Goal: Task Accomplishment & Management: Use online tool/utility

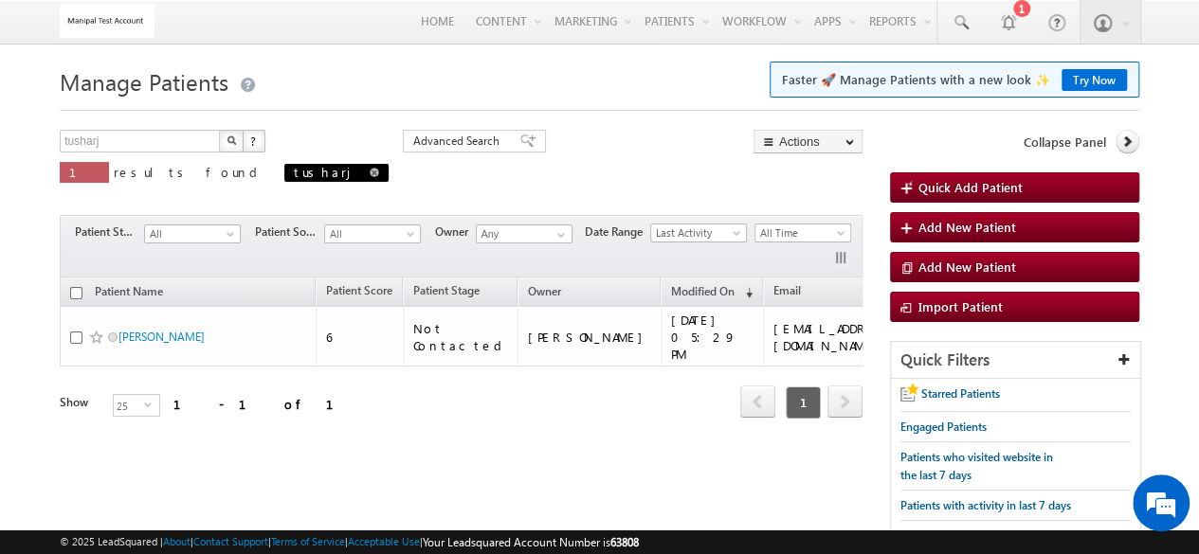
click at [370, 171] on span at bounding box center [374, 172] width 9 height 9
type input "Search Patients"
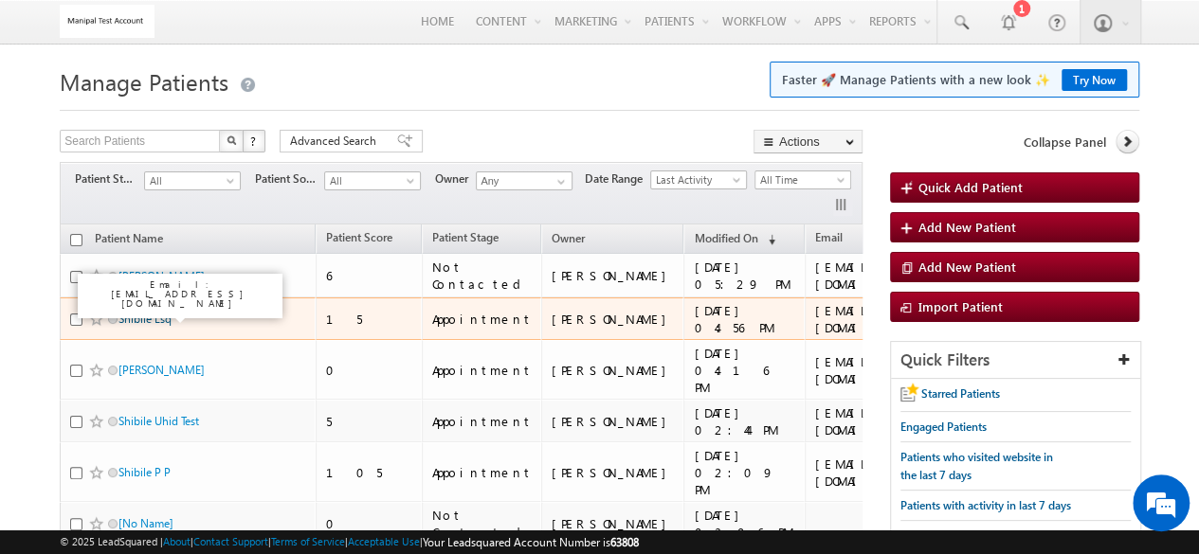
click at [138, 316] on link "Shibile Lsq" at bounding box center [144, 319] width 53 height 14
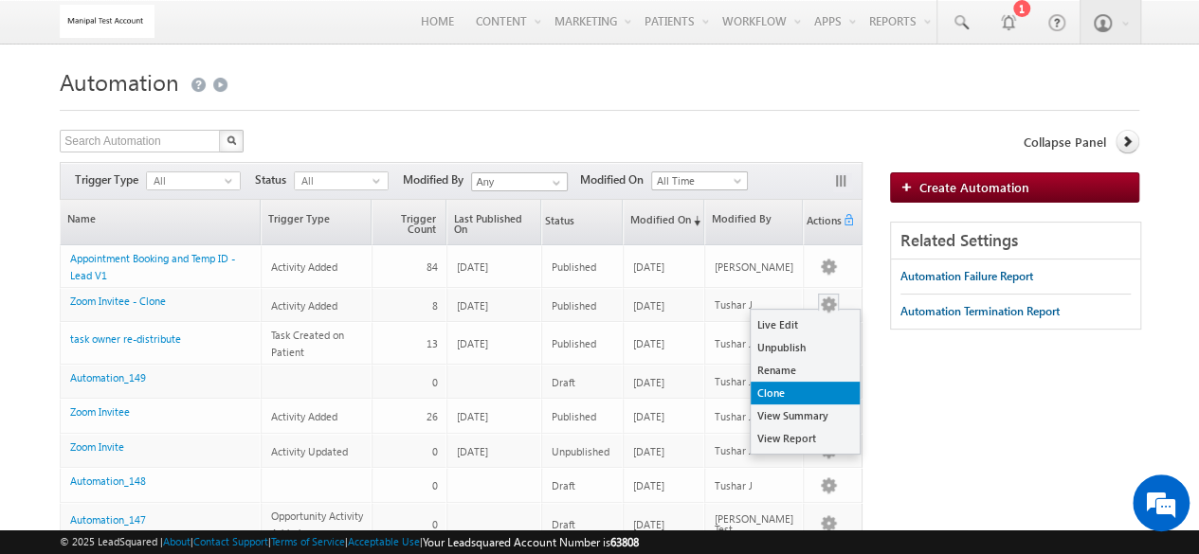
click at [797, 389] on link "Clone" at bounding box center [804, 393] width 109 height 23
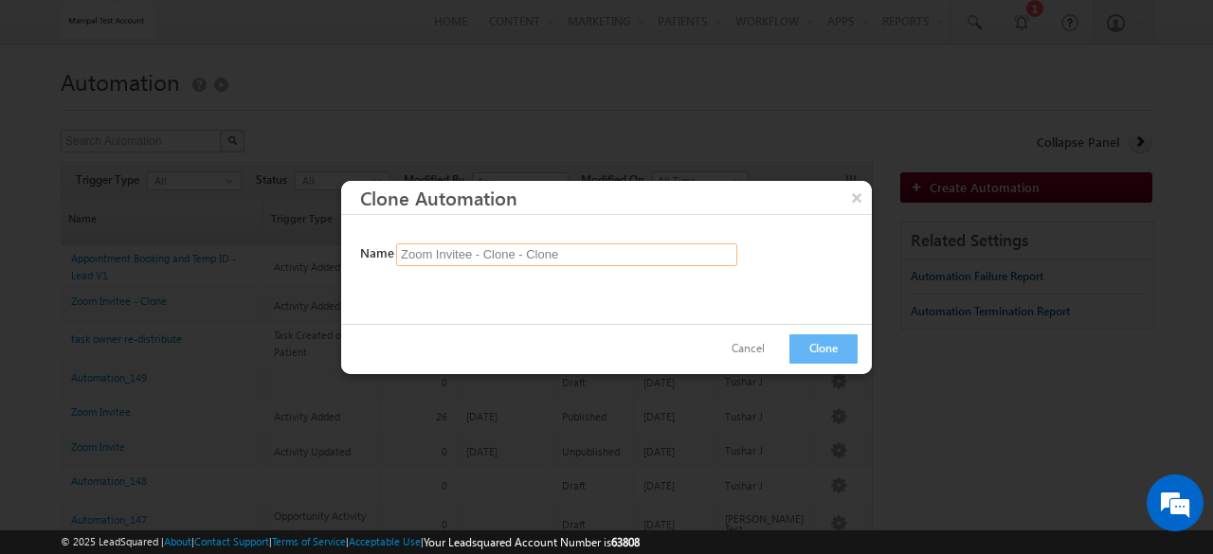
click at [637, 250] on input "Zoom Invitee - Clone - Clone" at bounding box center [566, 255] width 341 height 23
type input "Zoom Invitee - V1"
click at [813, 344] on button "Clone" at bounding box center [823, 348] width 68 height 29
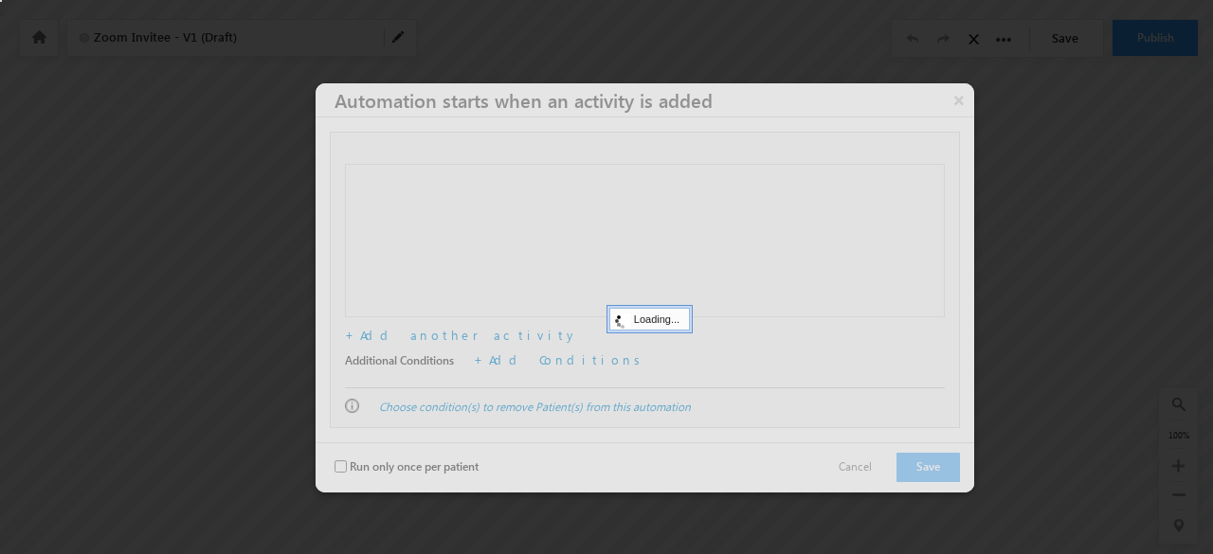
checkbox input "false"
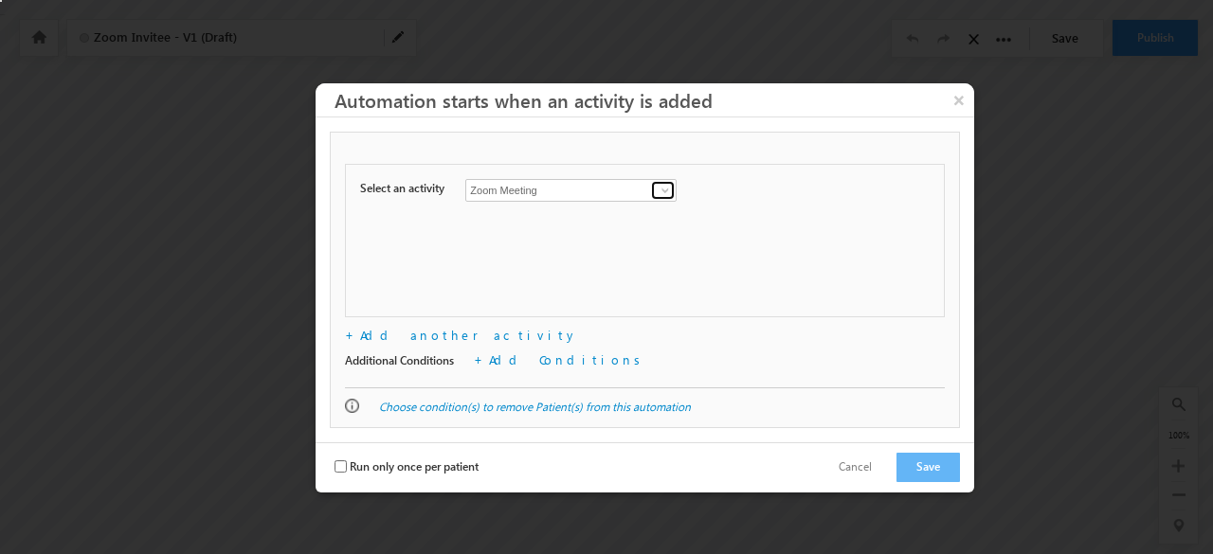
click at [665, 190] on span at bounding box center [665, 190] width 15 height 15
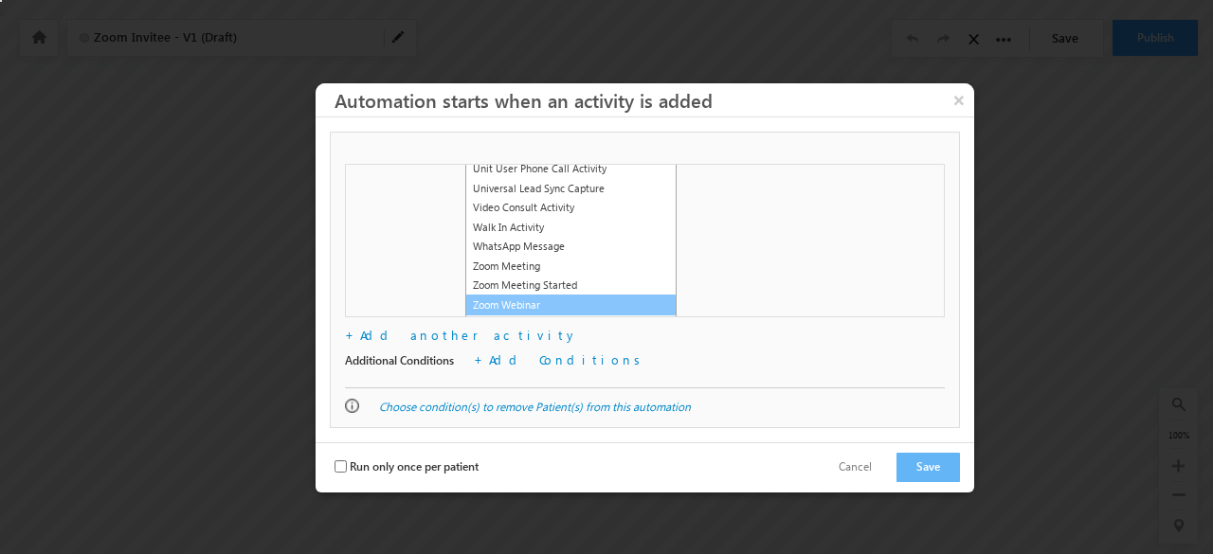
scroll to position [1871, 0]
click at [595, 304] on link "Zoom Webinar" at bounding box center [570, 306] width 211 height 22
type input "Zoom Webinar"
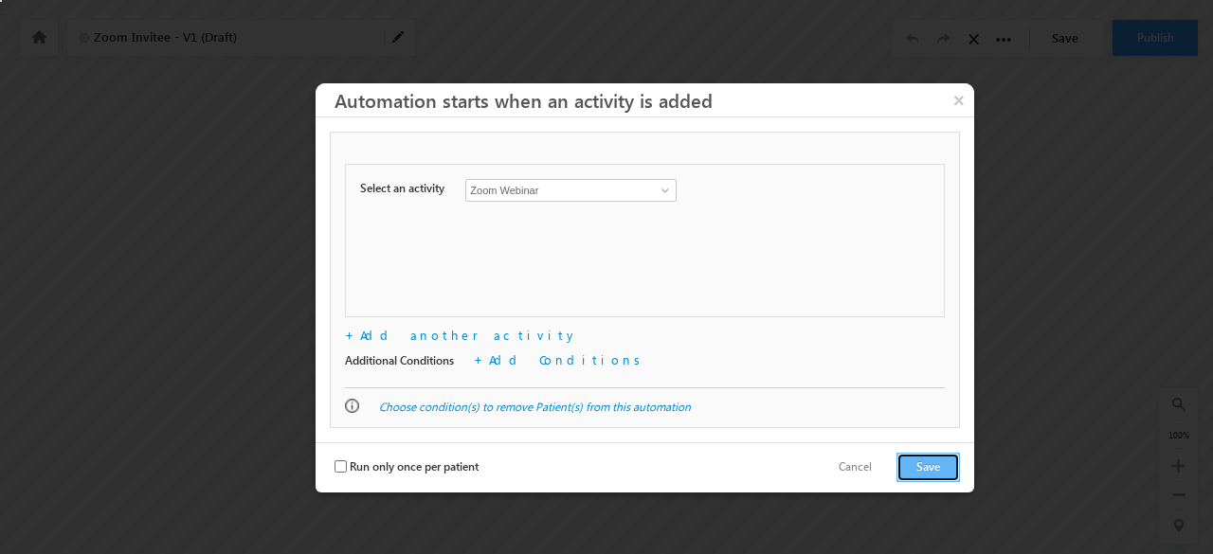
click at [912, 467] on button "Save" at bounding box center [927, 467] width 63 height 29
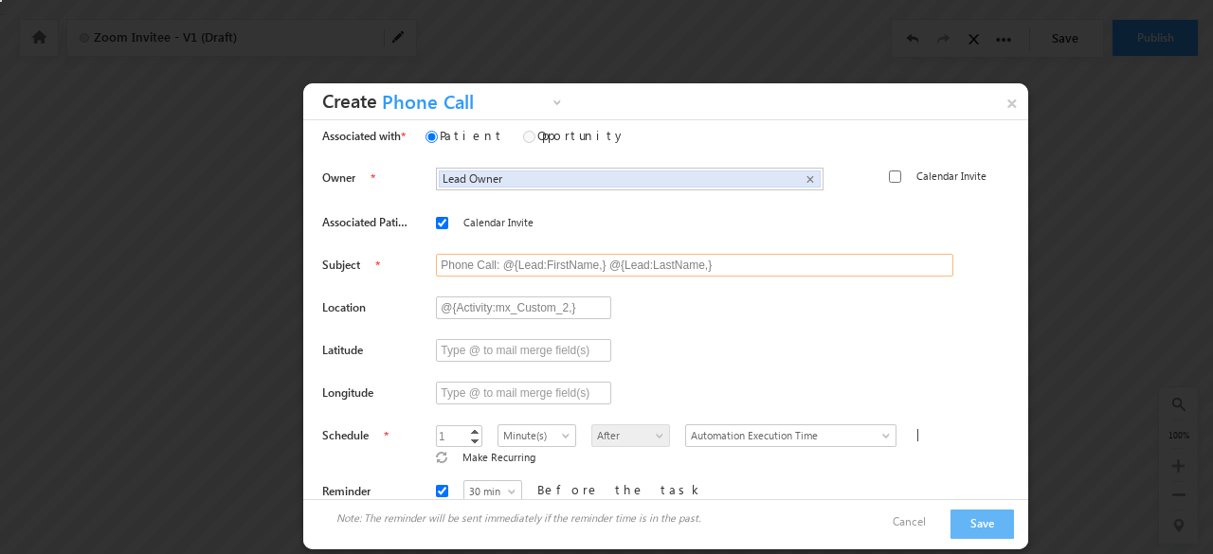
click at [458, 260] on input "Phone Call: @{Lead:FirstName,} @{Lead:LastName,}" at bounding box center [694, 265] width 517 height 23
click at [482, 267] on input "Phone Call: @{Lead:FirstName,} @{Lead:LastName,}" at bounding box center [694, 265] width 517 height 23
type input "Zoom Webinar : @{Lead:FirstName,} @{Lead:LastName,}"
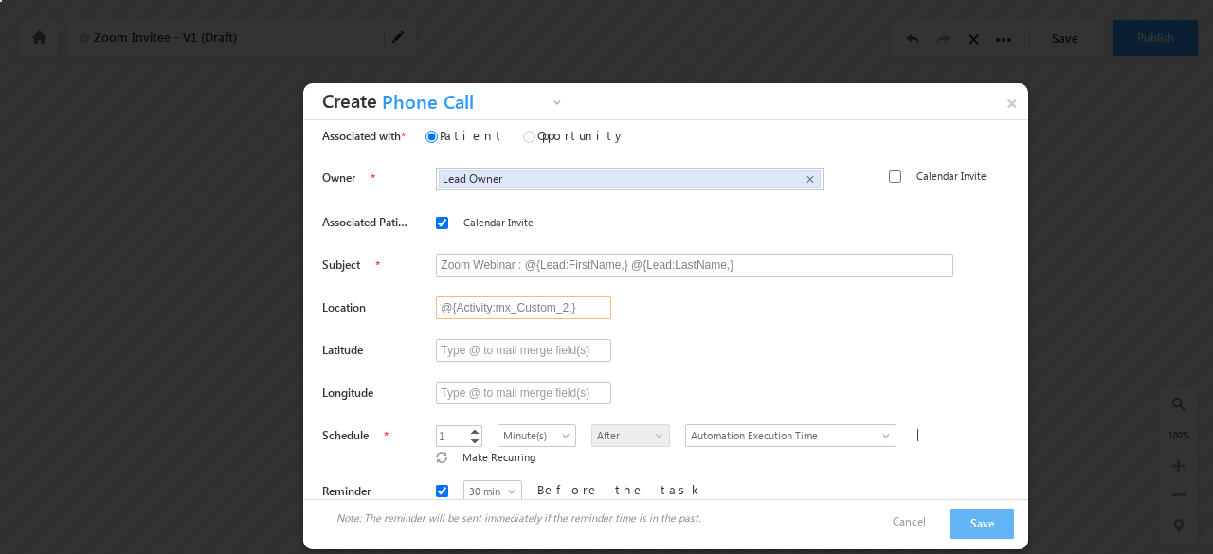
click at [584, 308] on input "@{Activity:mx_Custom_2,}" at bounding box center [523, 308] width 175 height 23
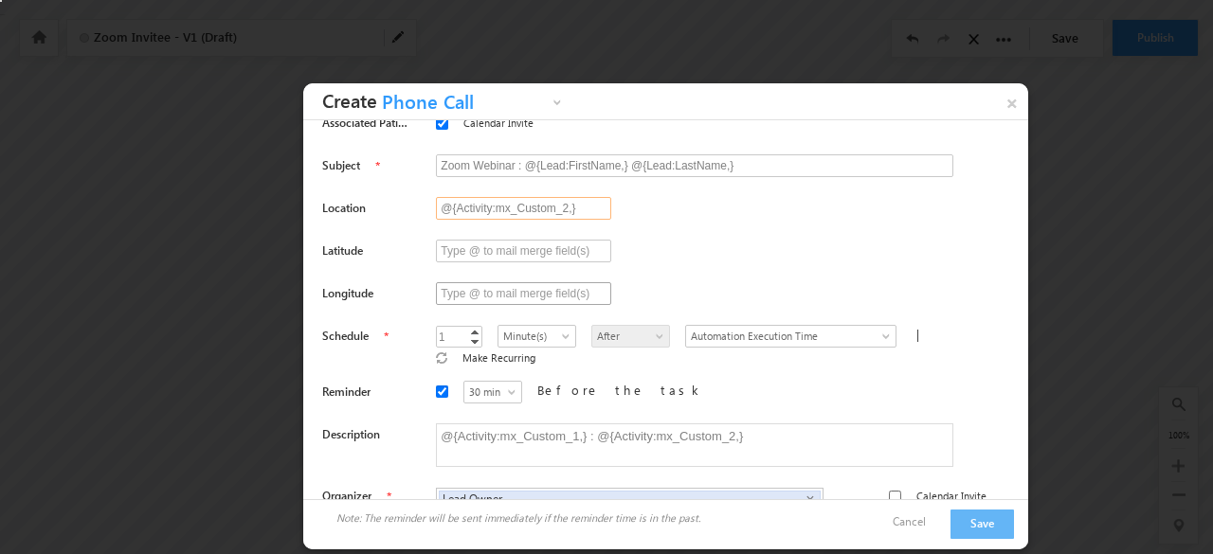
scroll to position [116, 0]
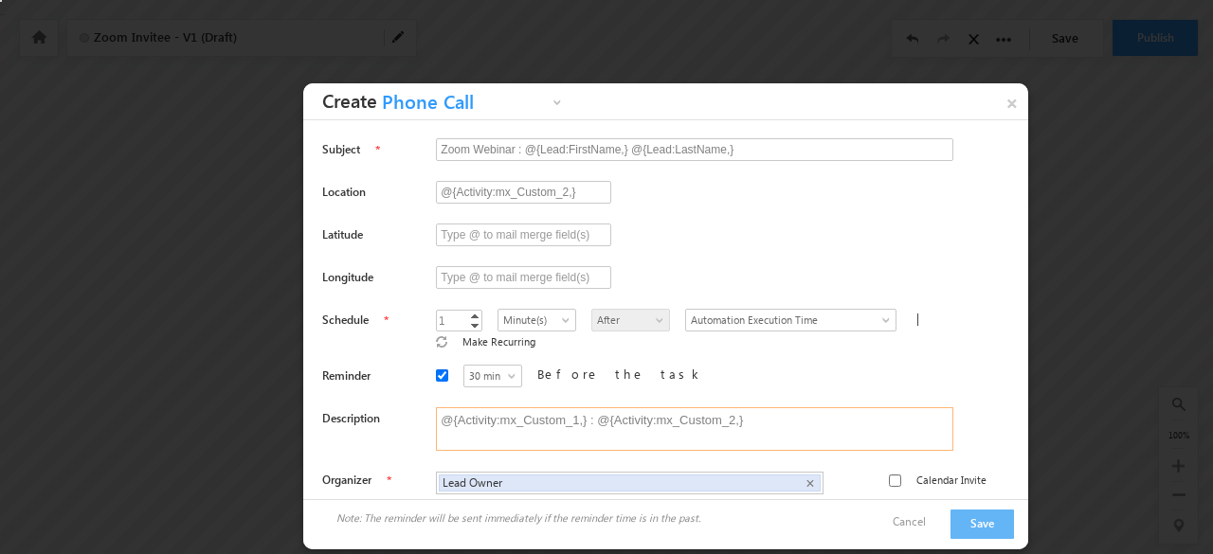
click at [739, 409] on textarea "@{Activity:mx_Custom_1,} : @{Activity:mx_Custom_2,}" at bounding box center [694, 429] width 517 height 44
click at [550, 407] on textarea "@{Activity:mx_Custom_1,} : @{Activity:mx_Custom_2,}" at bounding box center [694, 429] width 517 height 44
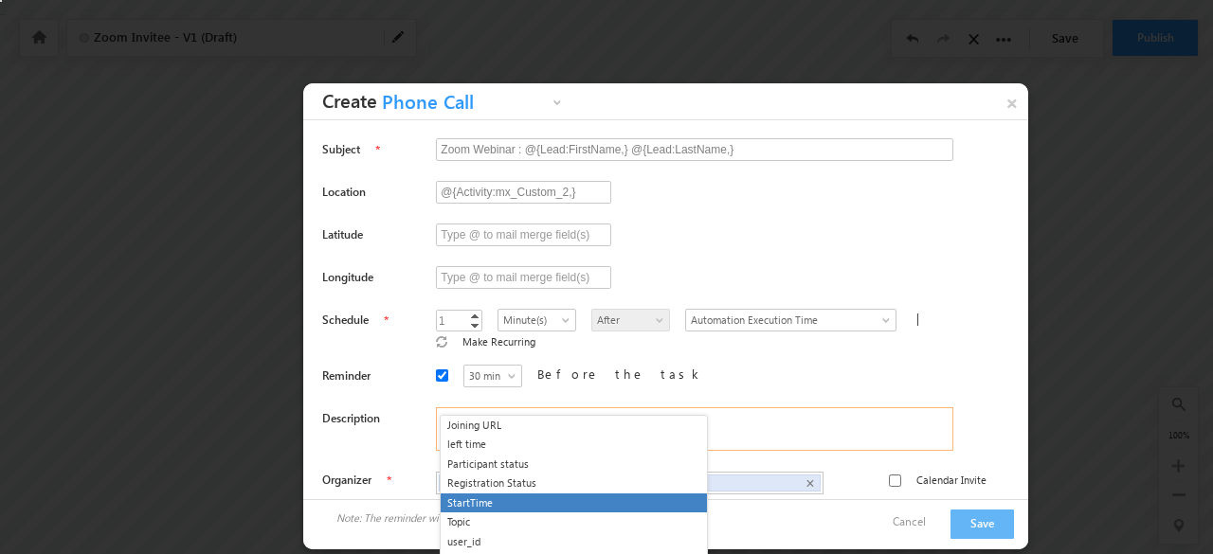
scroll to position [4520, 0]
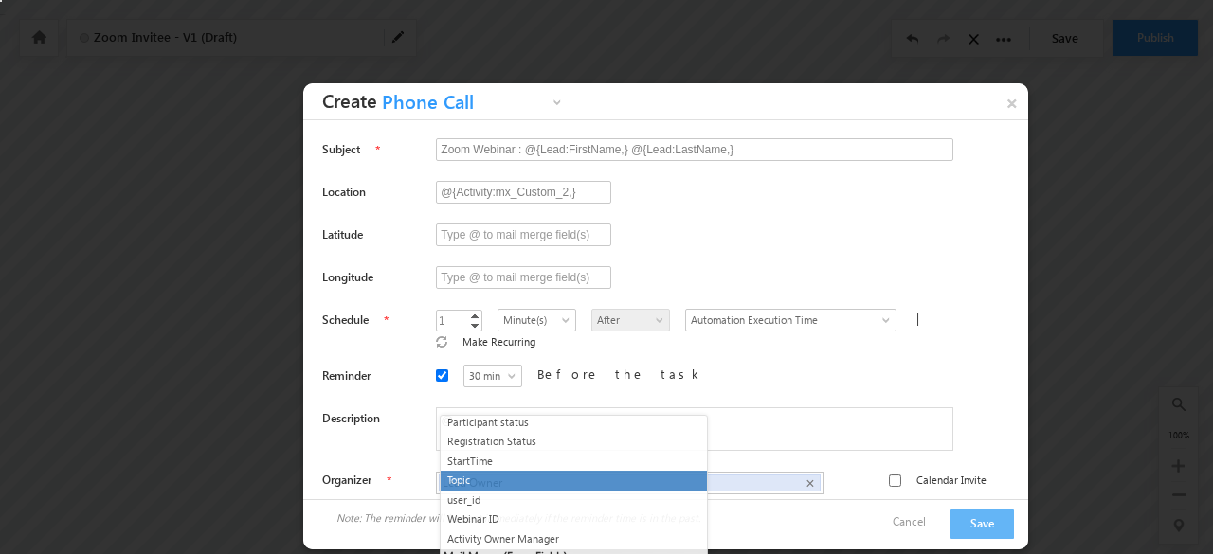
click at [605, 475] on li "Topic" at bounding box center [574, 481] width 266 height 20
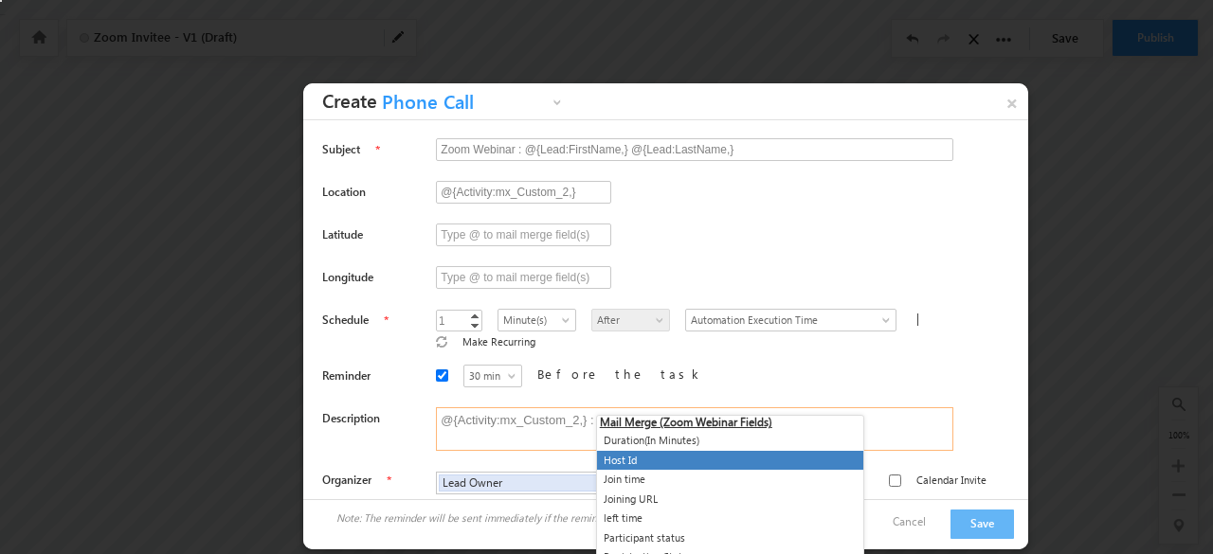
scroll to position [4407, 0]
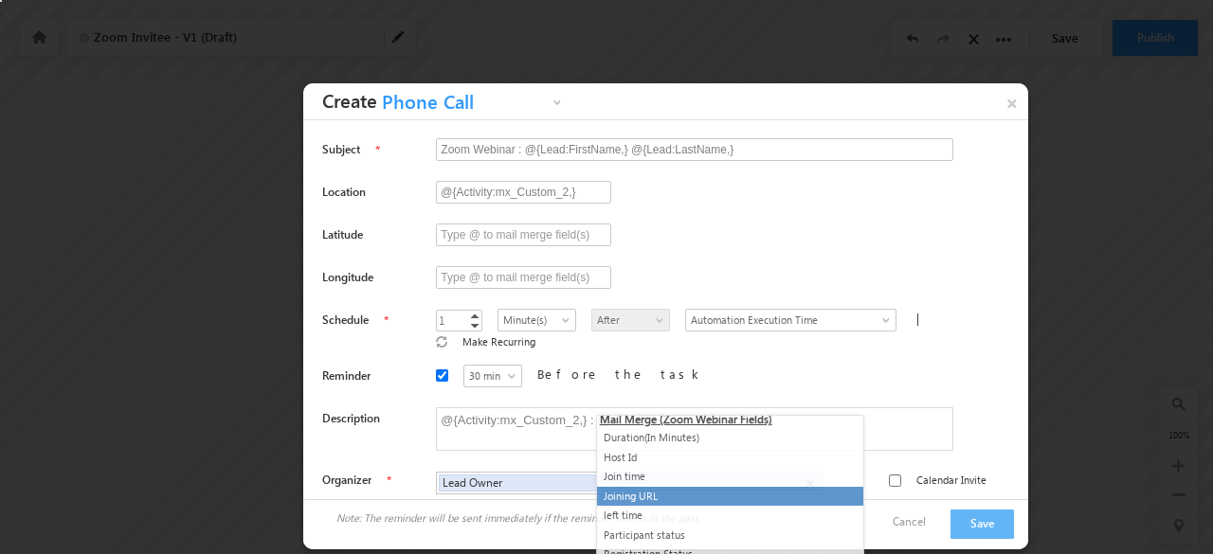
click at [708, 493] on li "Joining URL" at bounding box center [730, 497] width 266 height 20
type textarea "@{Activity:mx_Custom_2,} : @{Activity:mx_Custom_6,}"
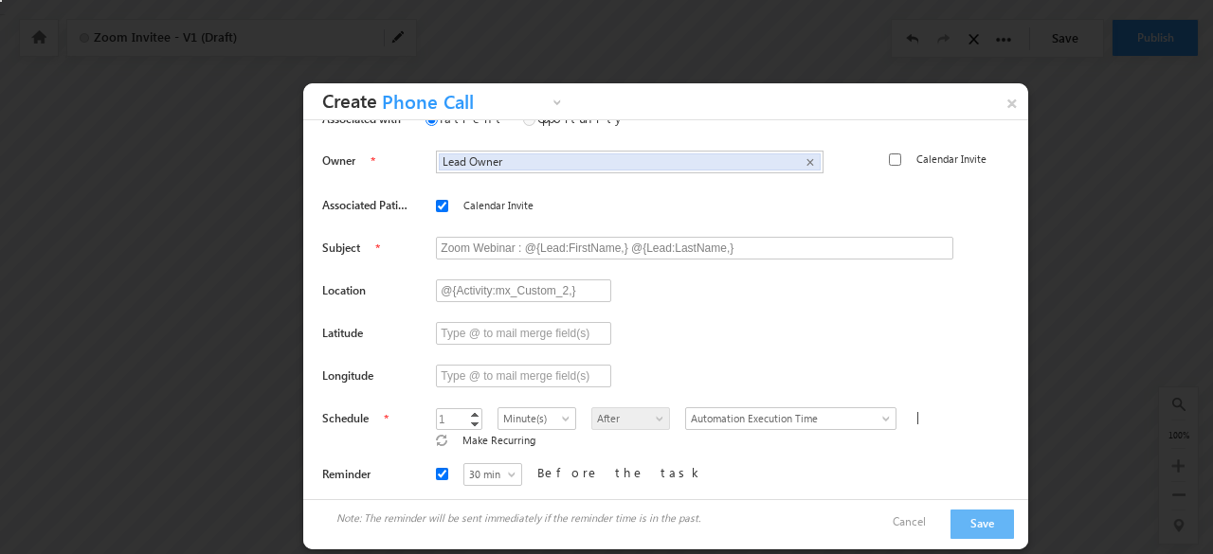
scroll to position [0, 0]
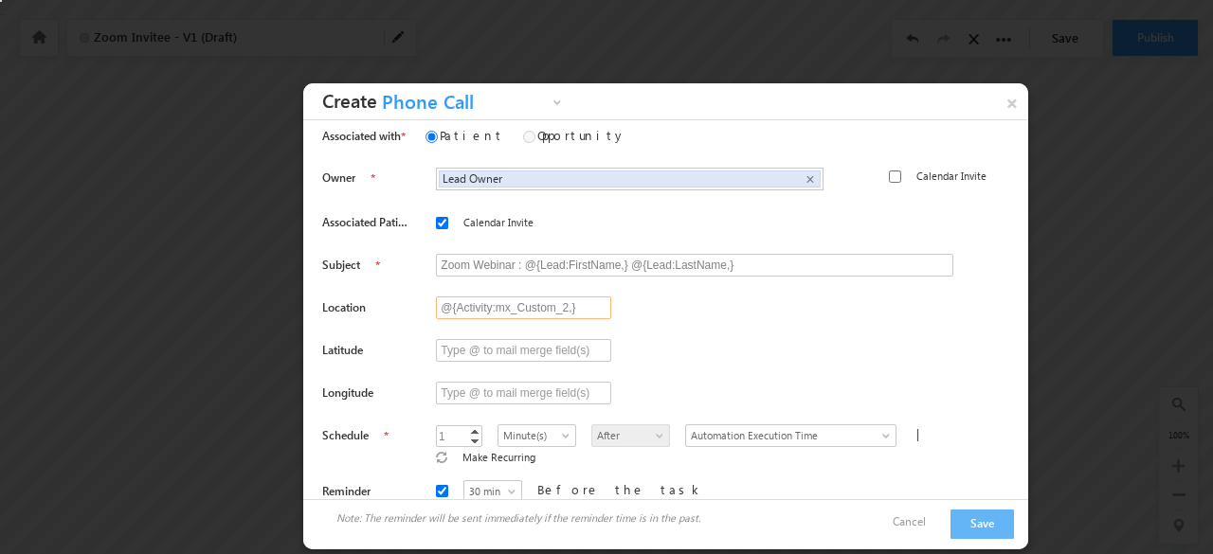
click at [576, 307] on input "@{Activity:mx_Custom_2,}" at bounding box center [523, 308] width 175 height 23
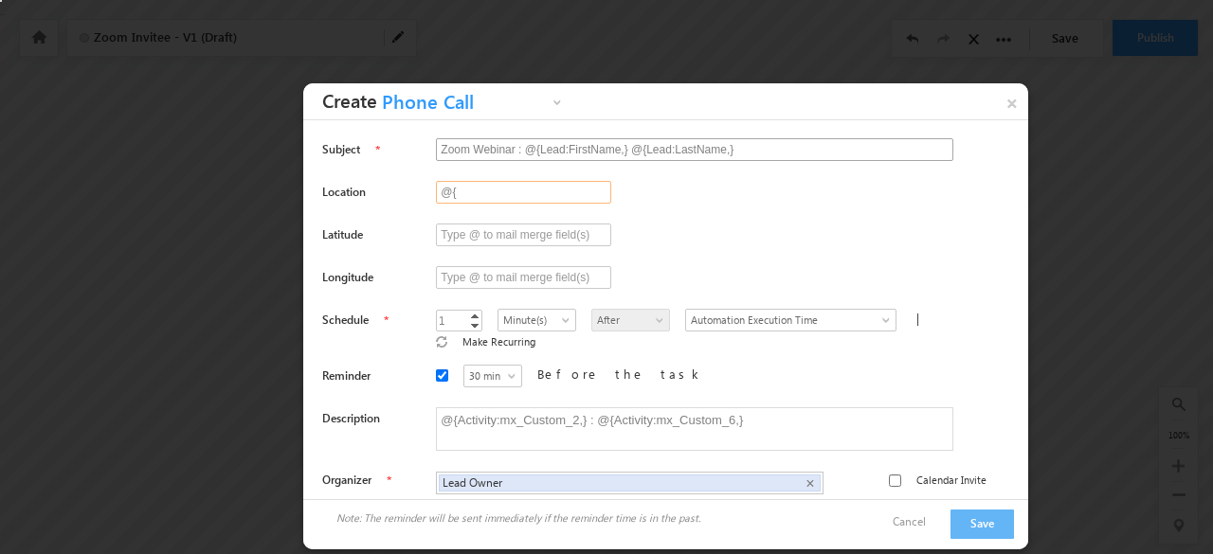
type input "@"
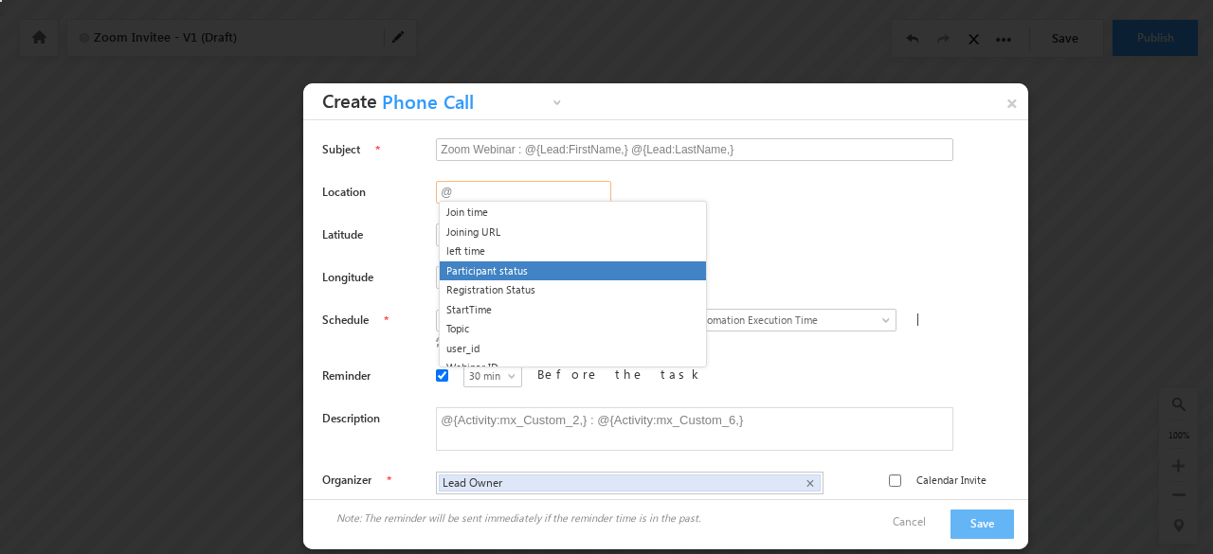
scroll to position [4478, 0]
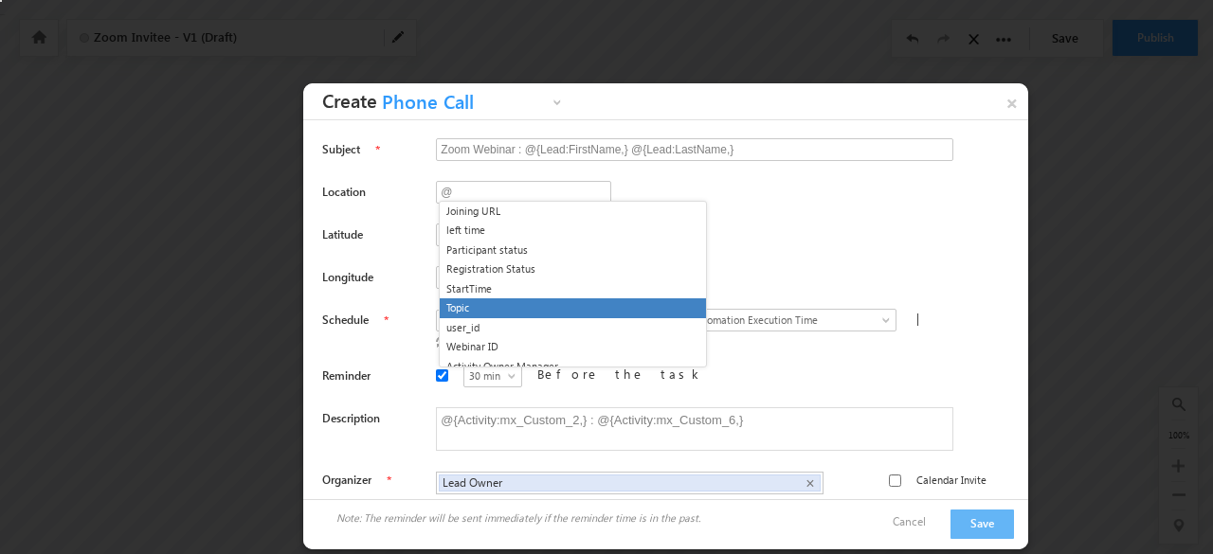
click at [594, 302] on li "Topic" at bounding box center [573, 308] width 266 height 20
type input "@{Activity:mx_Custom_2,}"
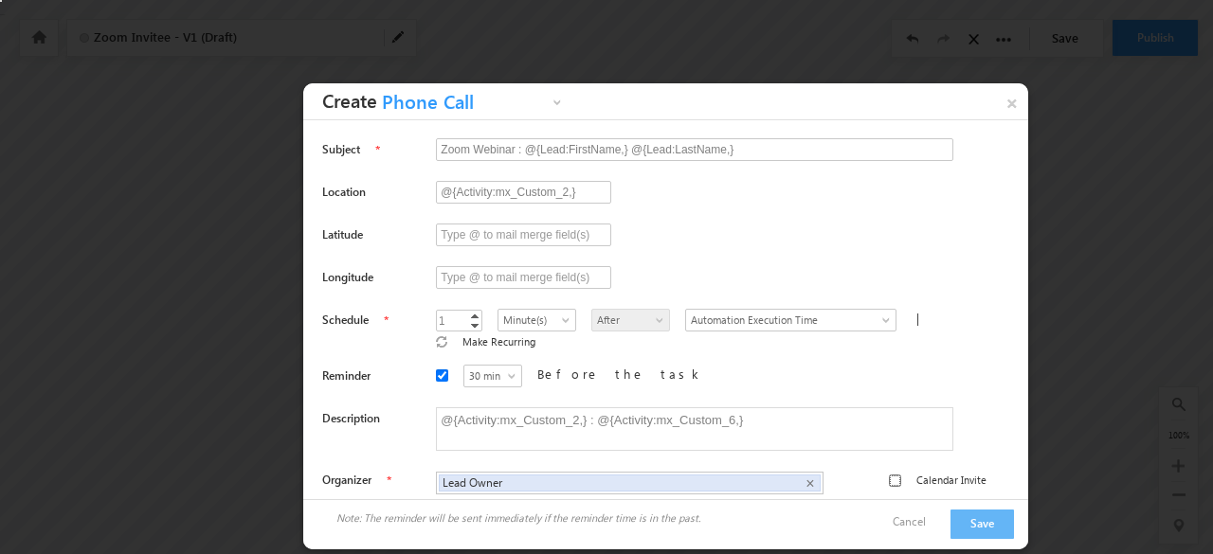
click at [895, 475] on input "Calendar Invite" at bounding box center [895, 481] width 12 height 12
checkbox input "true"
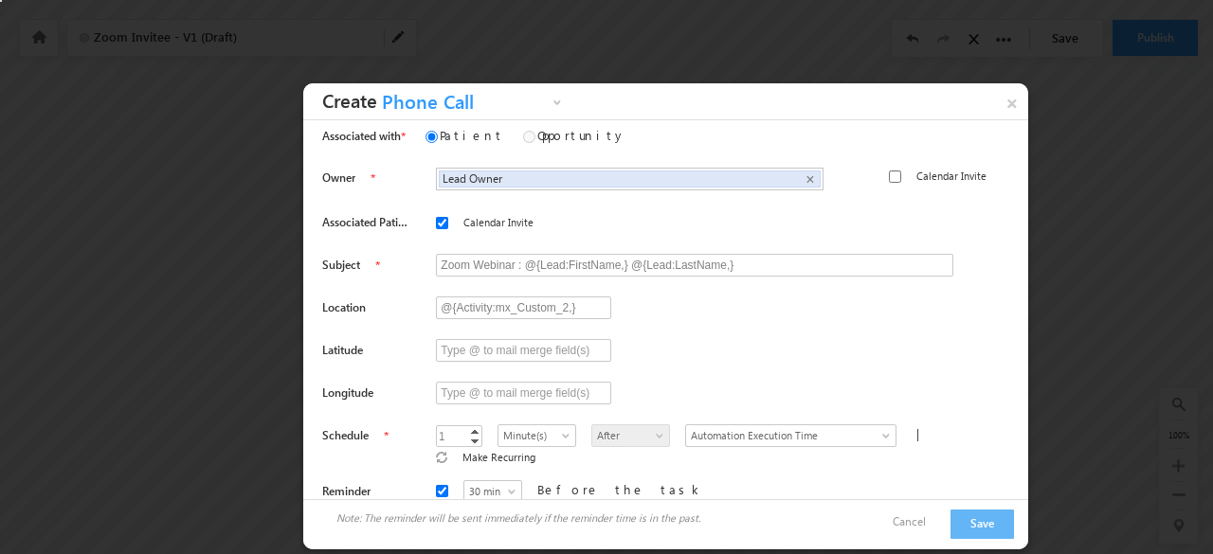
click at [916, 174] on label "Calendar Invite" at bounding box center [951, 176] width 70 height 17
click at [901, 174] on input "Calendar Invite" at bounding box center [895, 177] width 12 height 12
checkbox input "true"
click at [987, 519] on button "Save" at bounding box center [981, 524] width 63 height 29
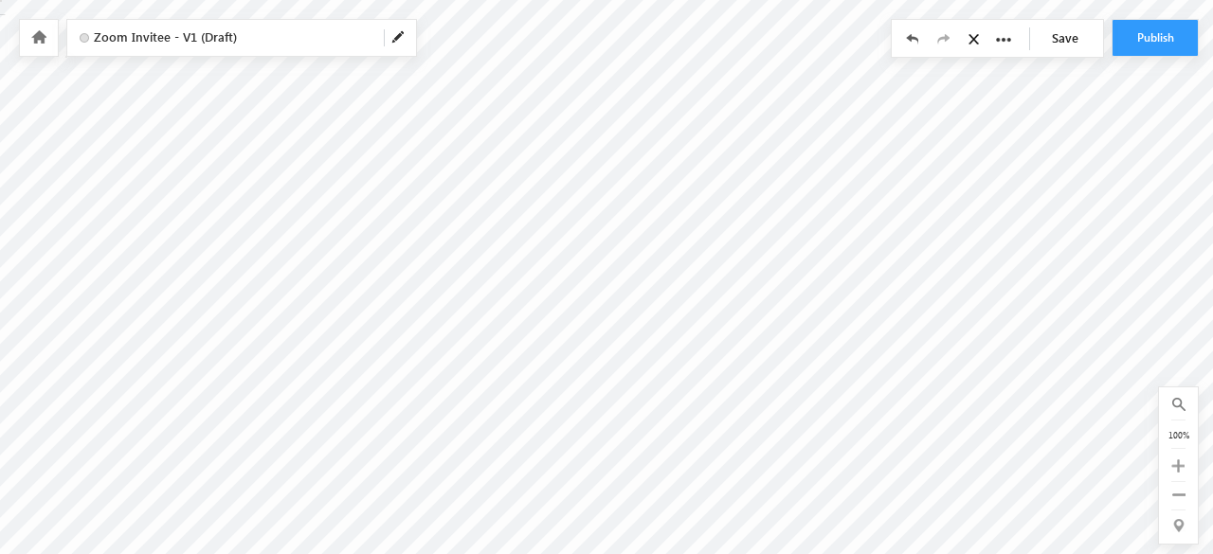
click at [1057, 41] on link "Save" at bounding box center [1070, 38] width 66 height 36
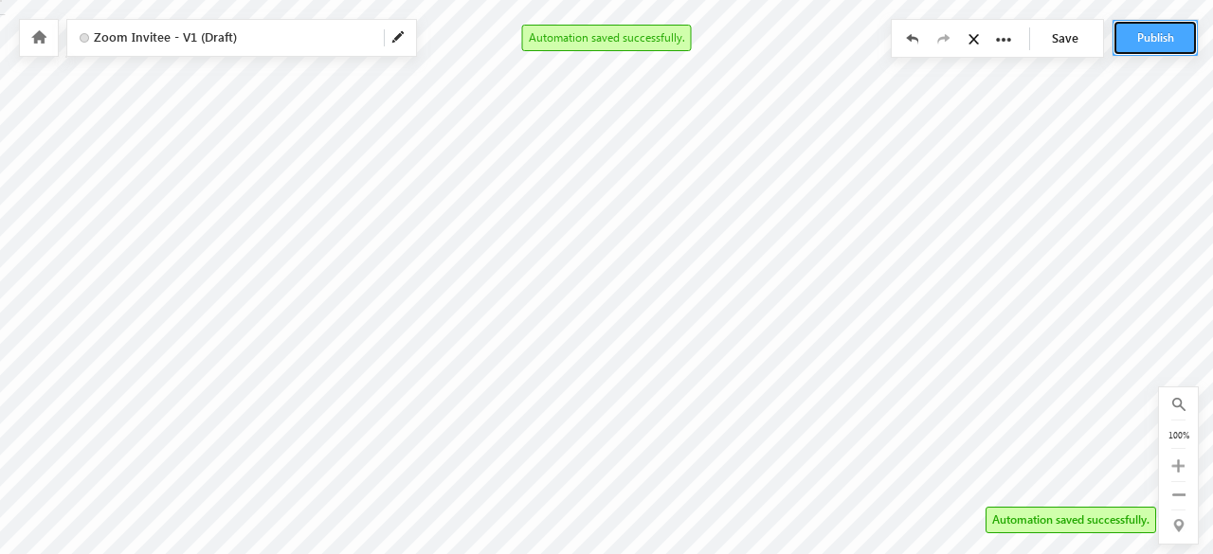
click at [1154, 31] on button "Publish" at bounding box center [1154, 38] width 85 height 36
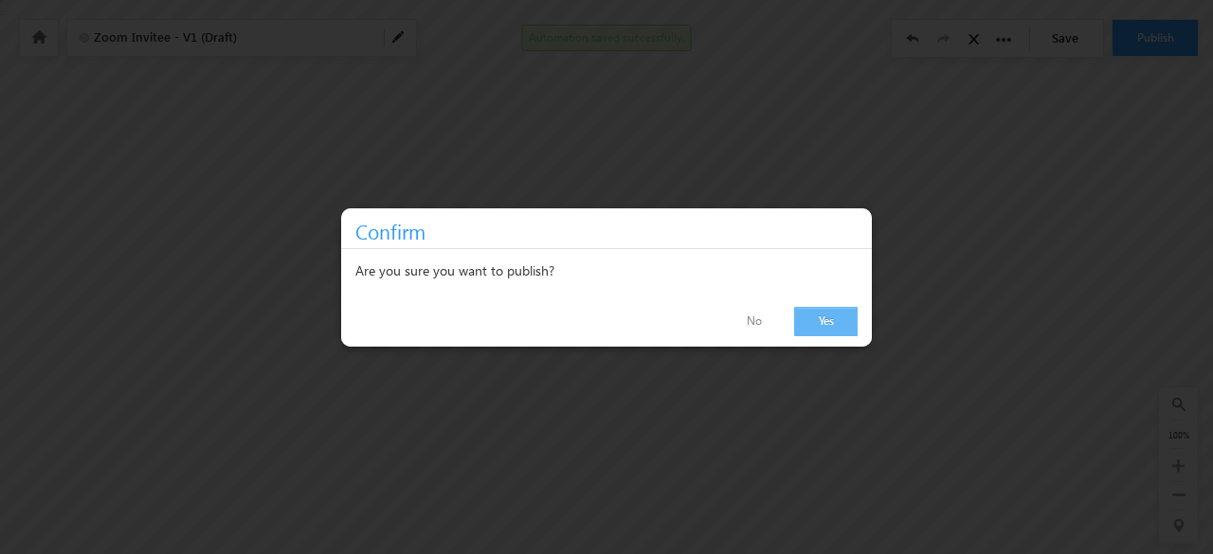
click at [837, 321] on link "Yes" at bounding box center [825, 321] width 63 height 29
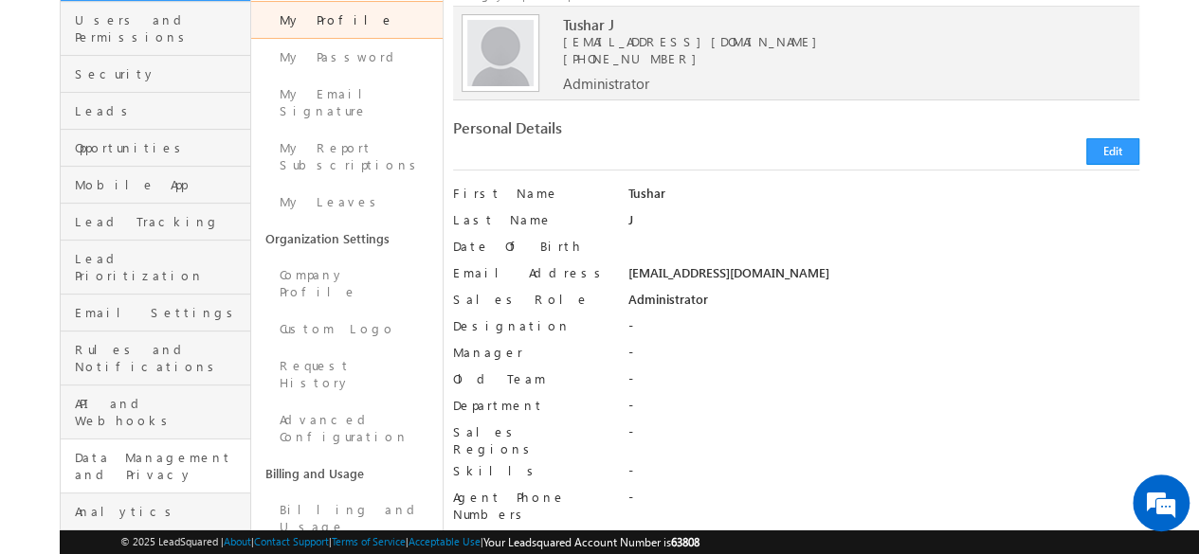
scroll to position [163, 0]
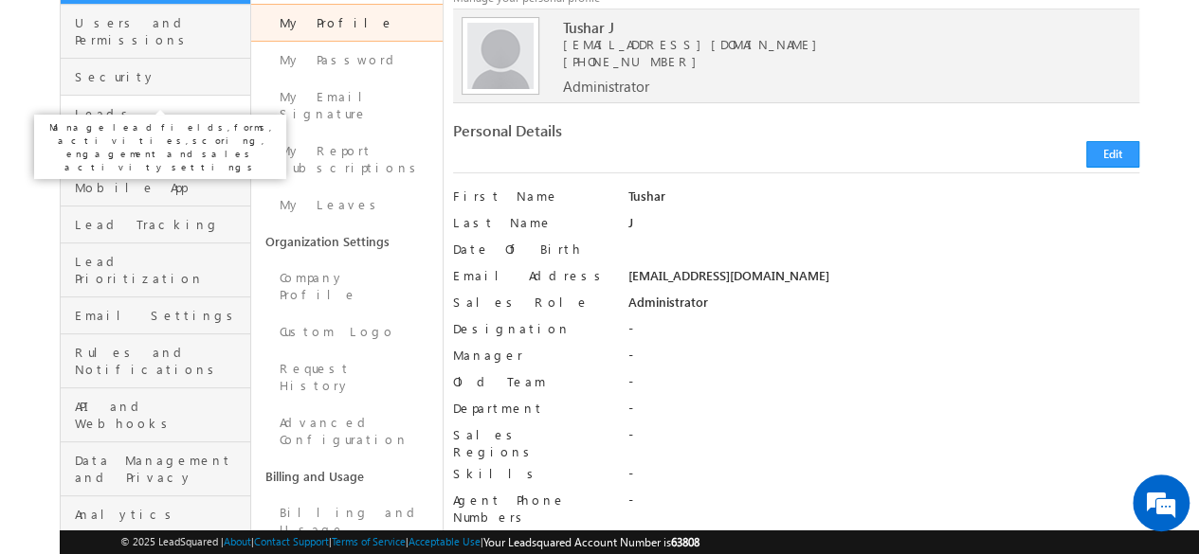
click at [178, 105] on span "Leads" at bounding box center [160, 113] width 171 height 17
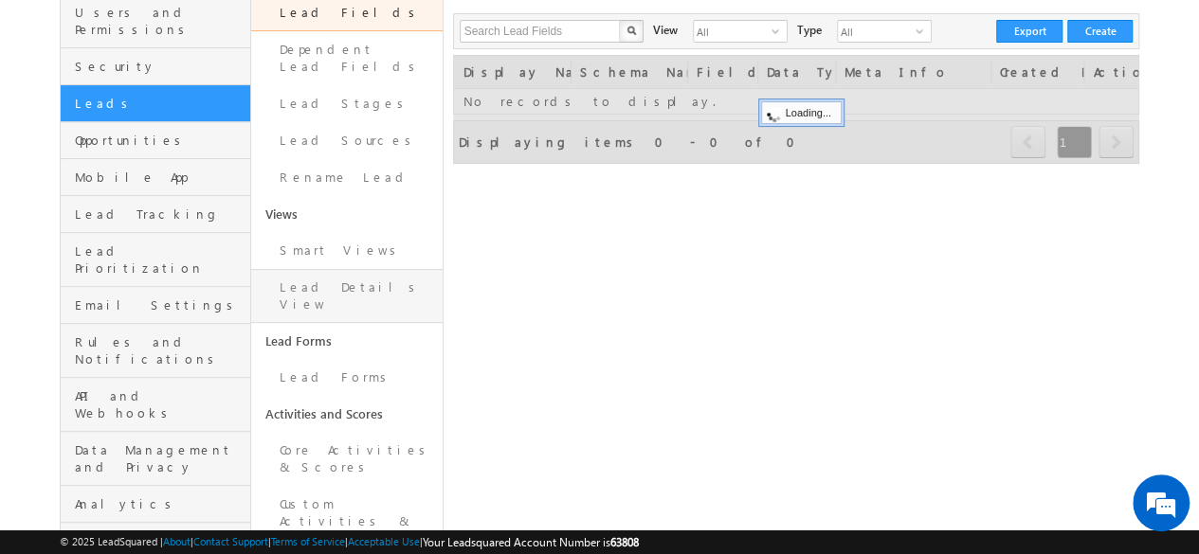
scroll to position [174, 0]
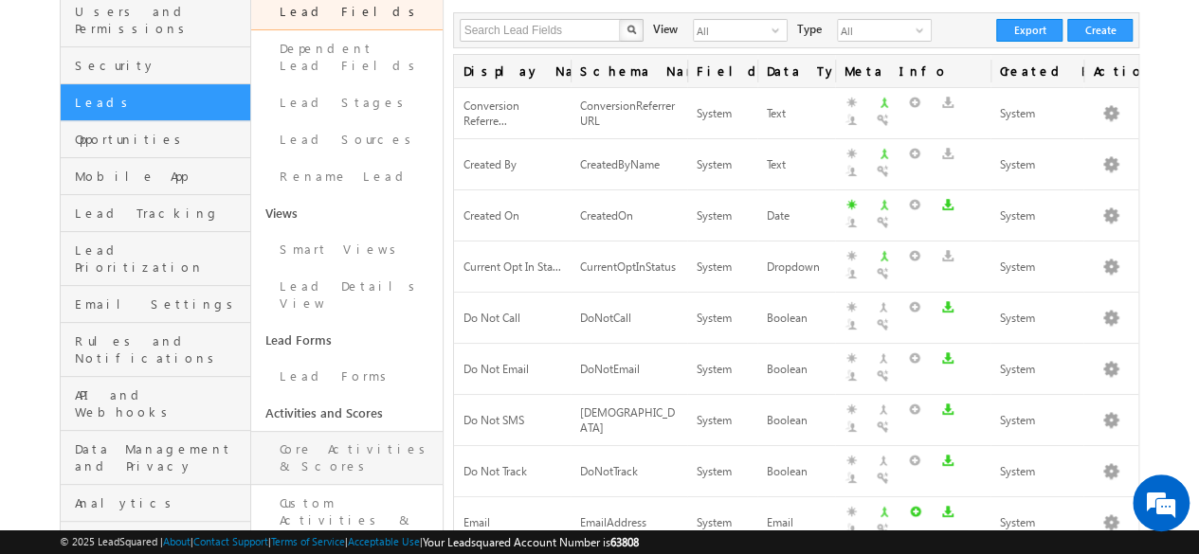
click at [365, 431] on link "Core Activities & Scores" at bounding box center [346, 458] width 190 height 54
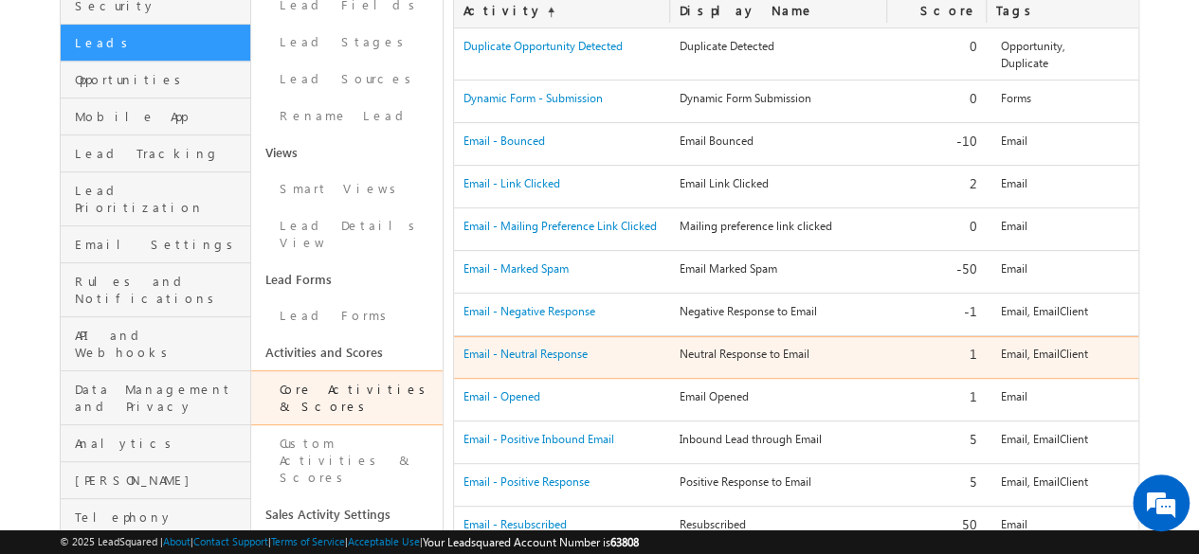
scroll to position [223, 0]
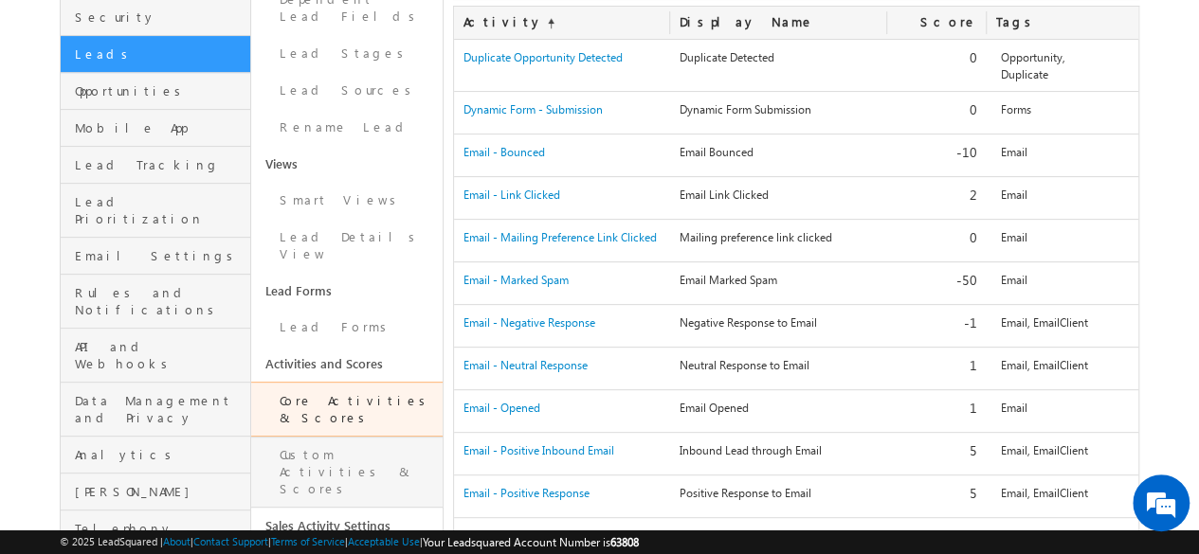
click at [354, 437] on link "Custom Activities & Scores" at bounding box center [346, 472] width 190 height 71
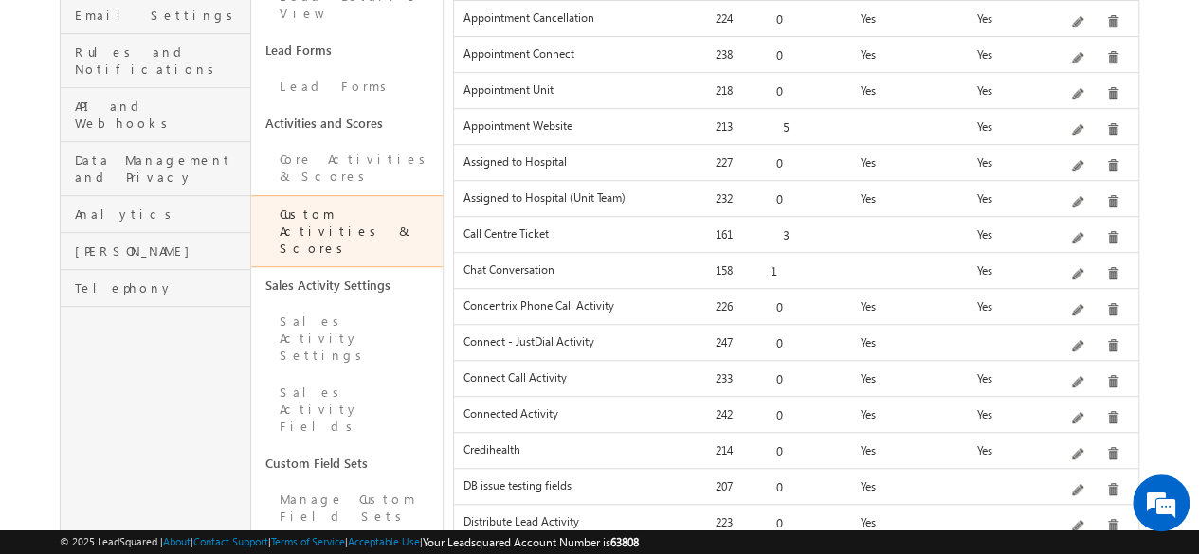
scroll to position [741, 0]
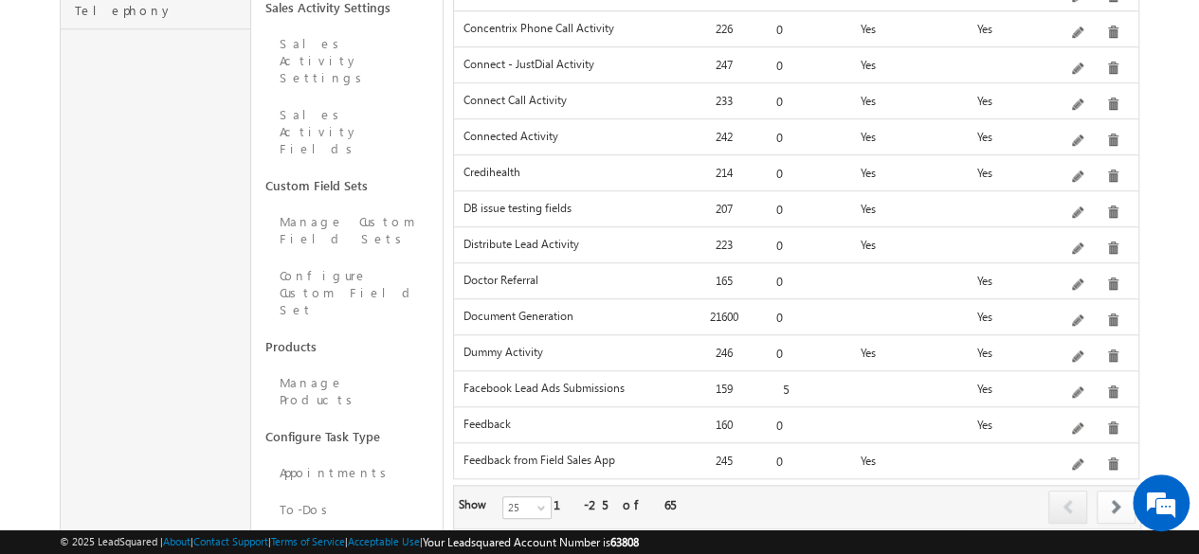
click at [1122, 491] on link at bounding box center [1115, 507] width 39 height 33
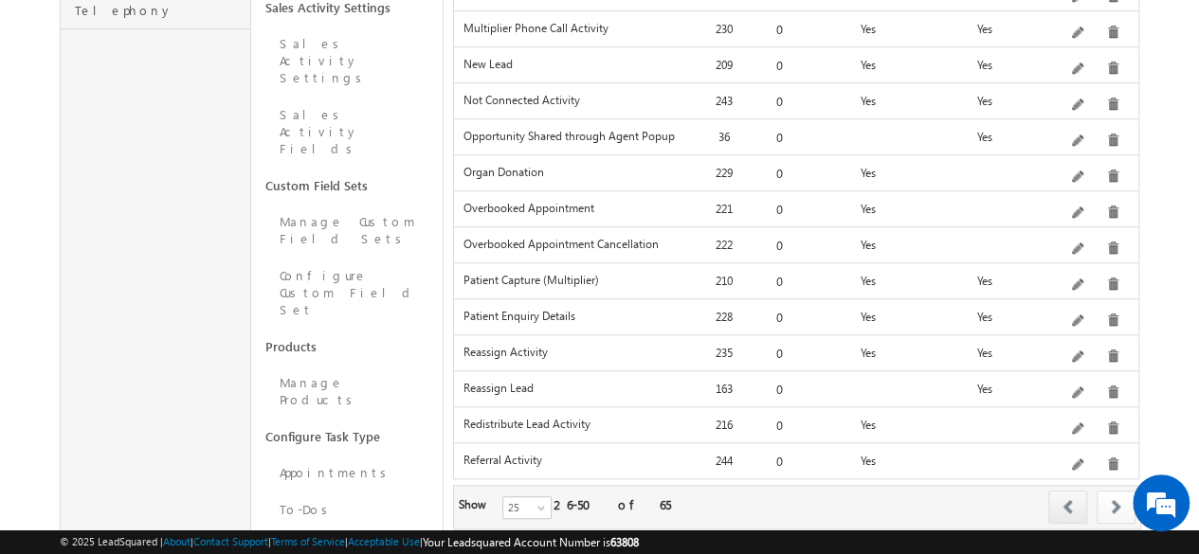
click at [1108, 491] on link at bounding box center [1115, 507] width 39 height 33
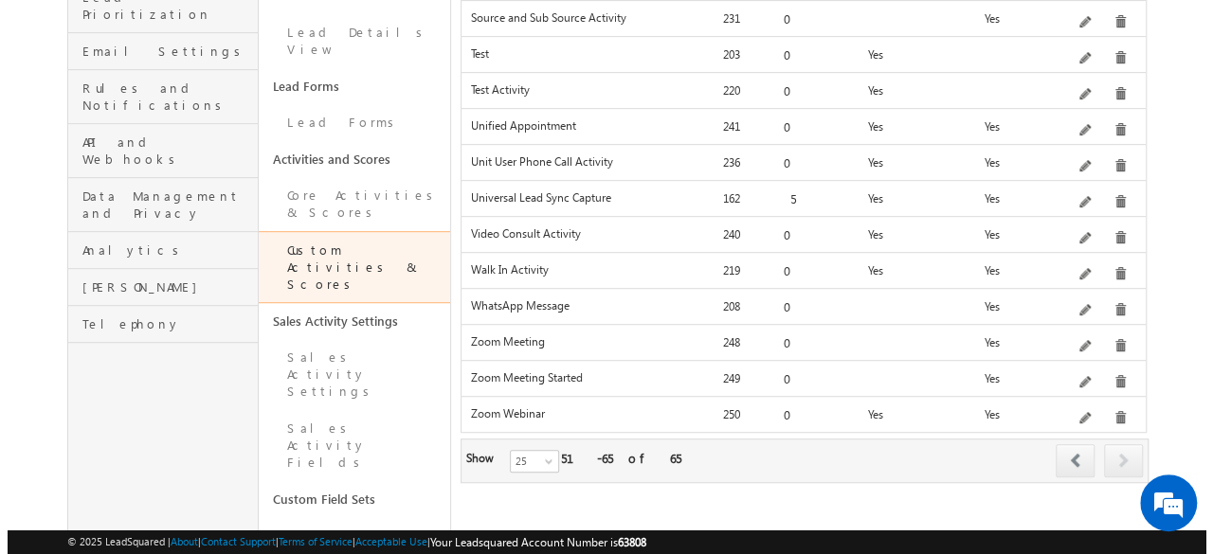
scroll to position [426, 0]
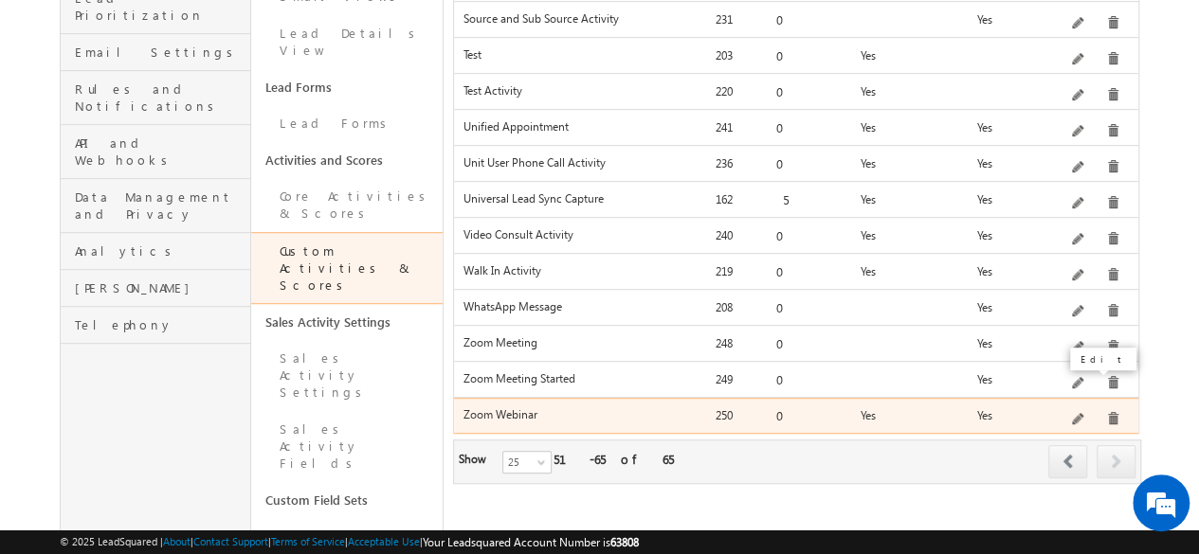
click at [1077, 413] on span at bounding box center [1079, 420] width 14 height 14
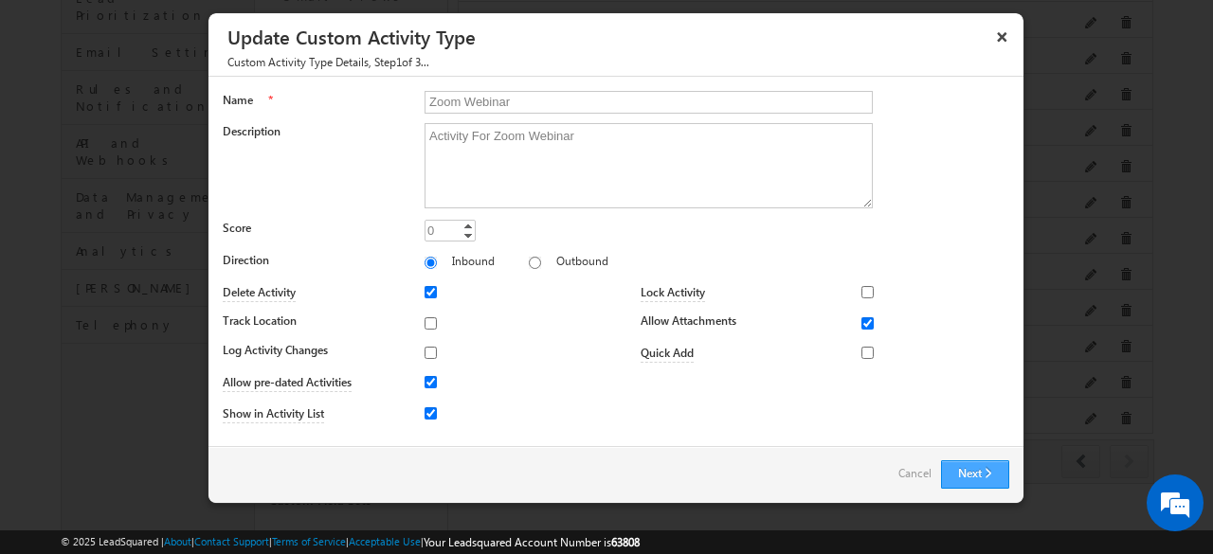
click at [974, 464] on button "Next" at bounding box center [975, 475] width 68 height 28
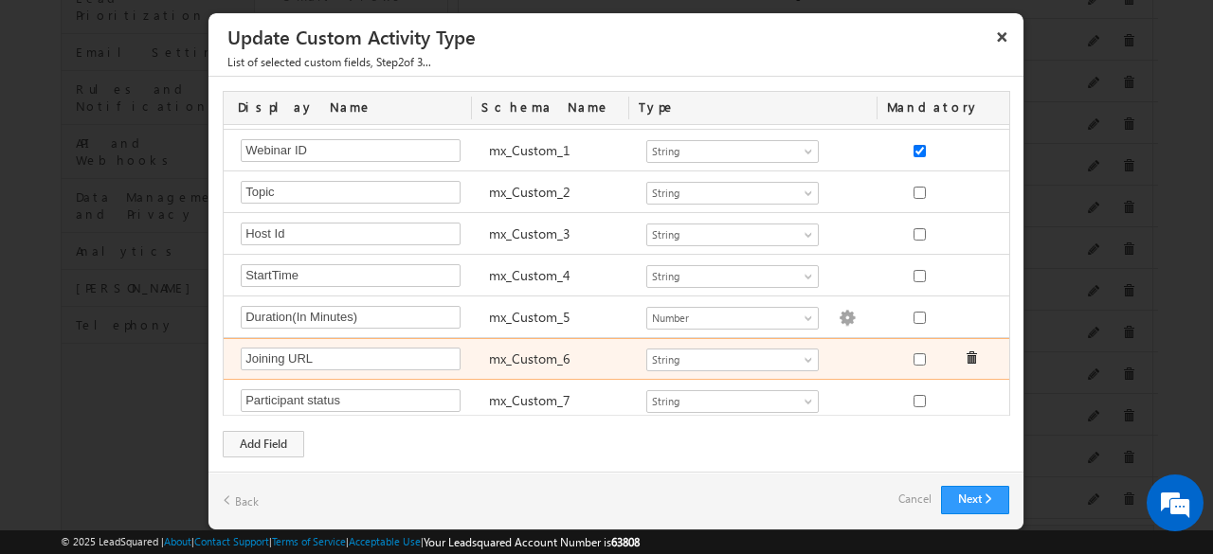
scroll to position [78, 0]
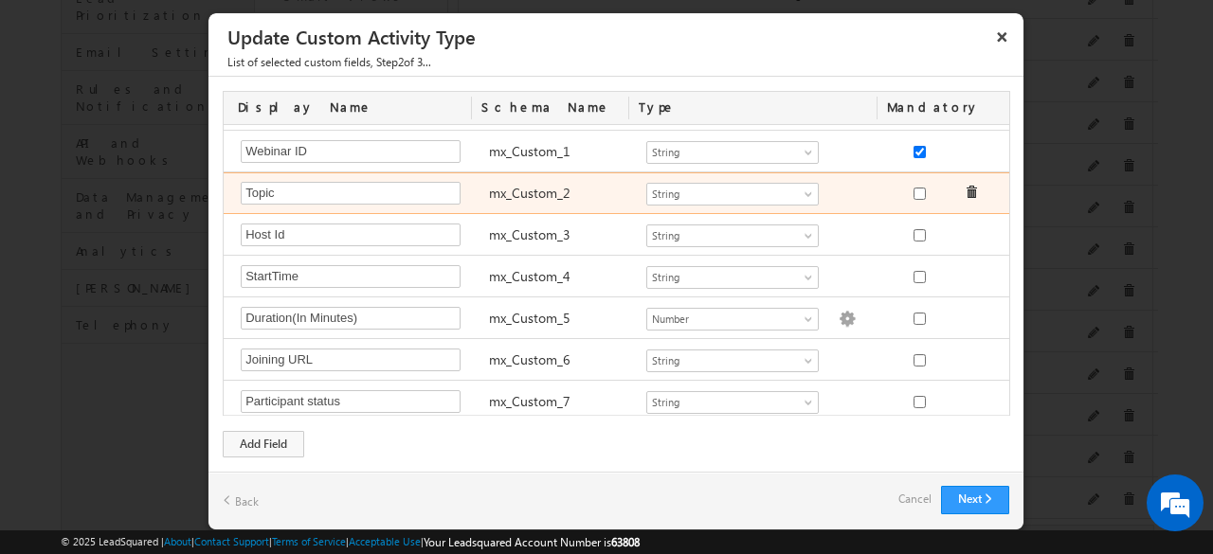
click at [526, 189] on label "mx_Custom_2" at bounding box center [529, 193] width 81 height 18
copy label "mx_Custom_2"
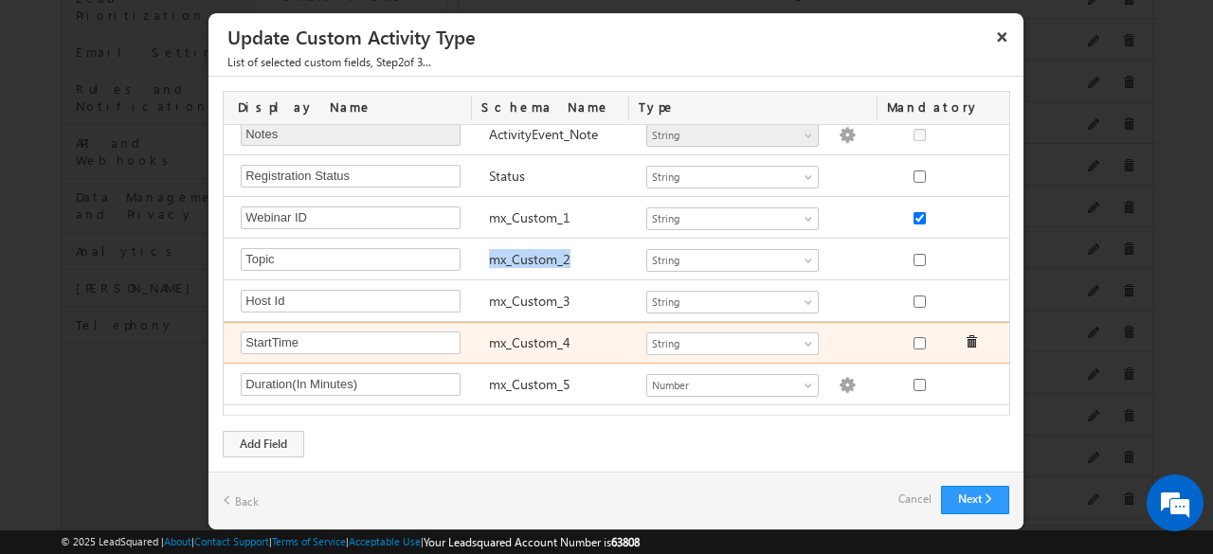
scroll to position [9, 0]
